Goal: Task Accomplishment & Management: Manage account settings

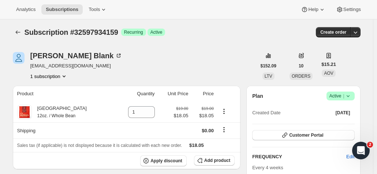
scroll to position [1, 0]
click at [34, 67] on span "[EMAIL_ADDRESS][DOMAIN_NAME]" at bounding box center [76, 66] width 92 height 7
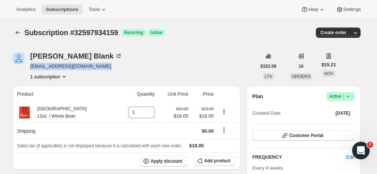
click at [34, 67] on span "[EMAIL_ADDRESS][DOMAIN_NAME]" at bounding box center [76, 66] width 92 height 7
copy span "[EMAIL_ADDRESS][DOMAIN_NAME]"
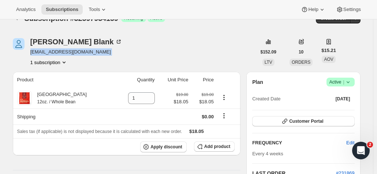
scroll to position [14, 0]
